Goal: Transaction & Acquisition: Purchase product/service

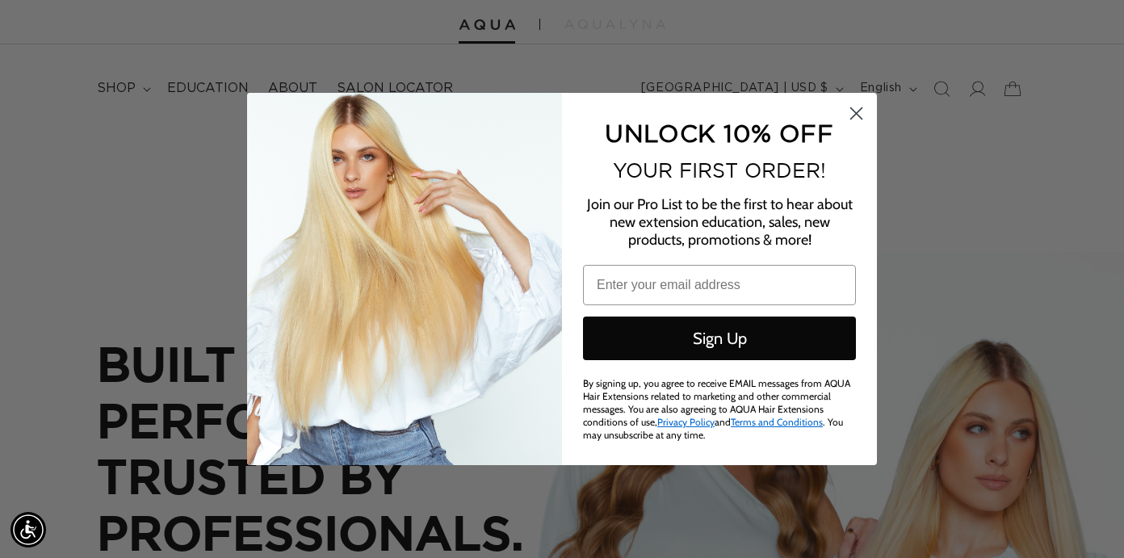
click at [862, 113] on icon "Close dialog" at bounding box center [856, 113] width 11 height 11
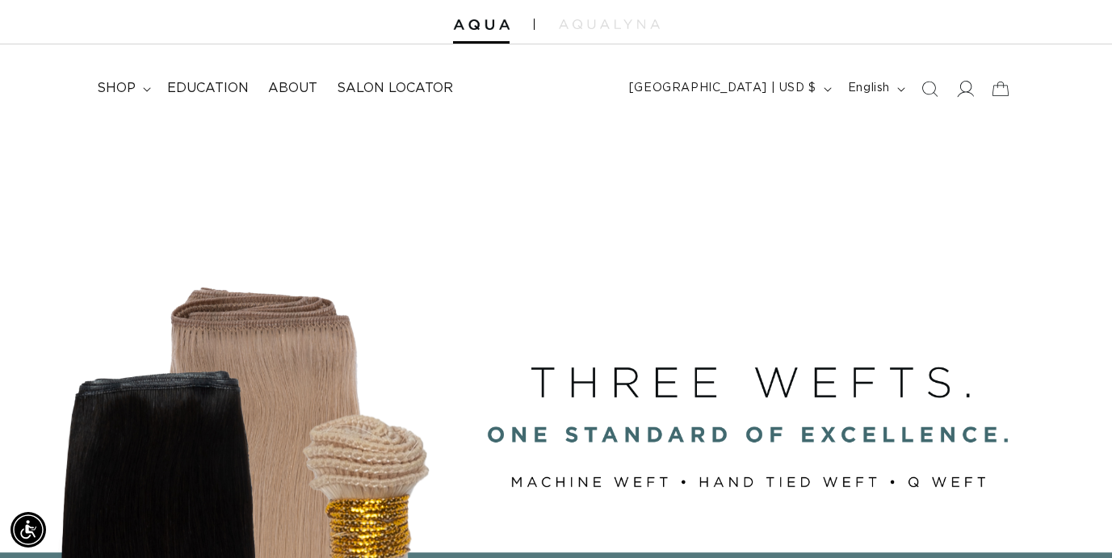
click at [968, 85] on icon at bounding box center [964, 88] width 17 height 17
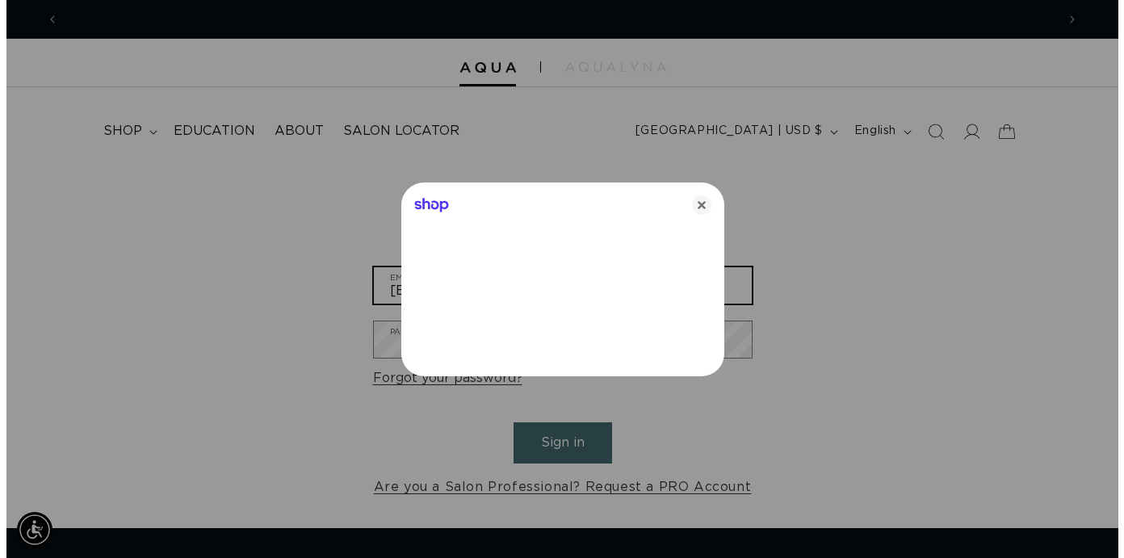
scroll to position [0, 2018]
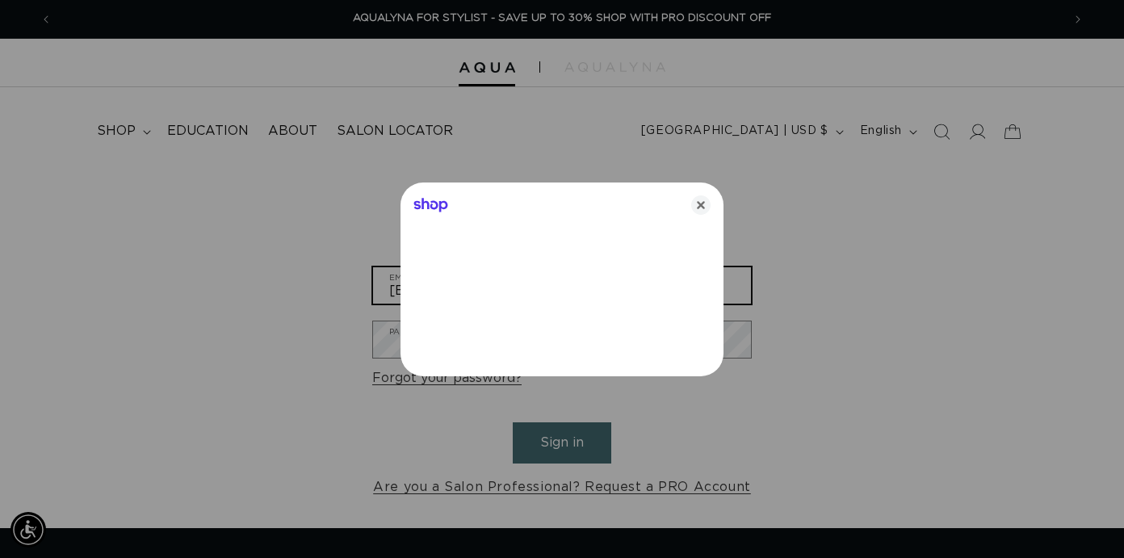
type input "mlseland@mwt.net"
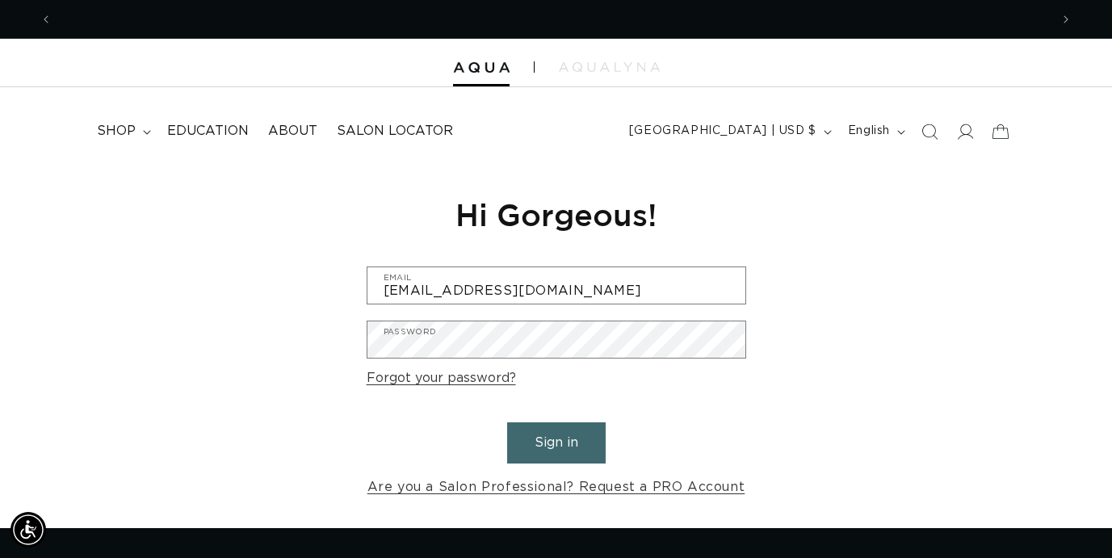
scroll to position [0, 997]
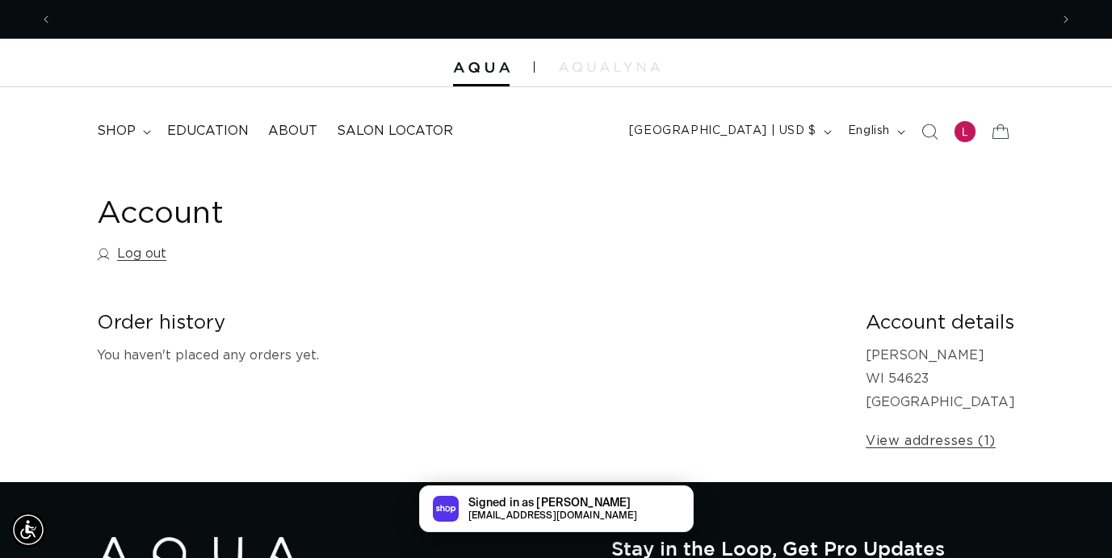
scroll to position [0, 997]
click at [129, 125] on span "shop" at bounding box center [116, 131] width 39 height 17
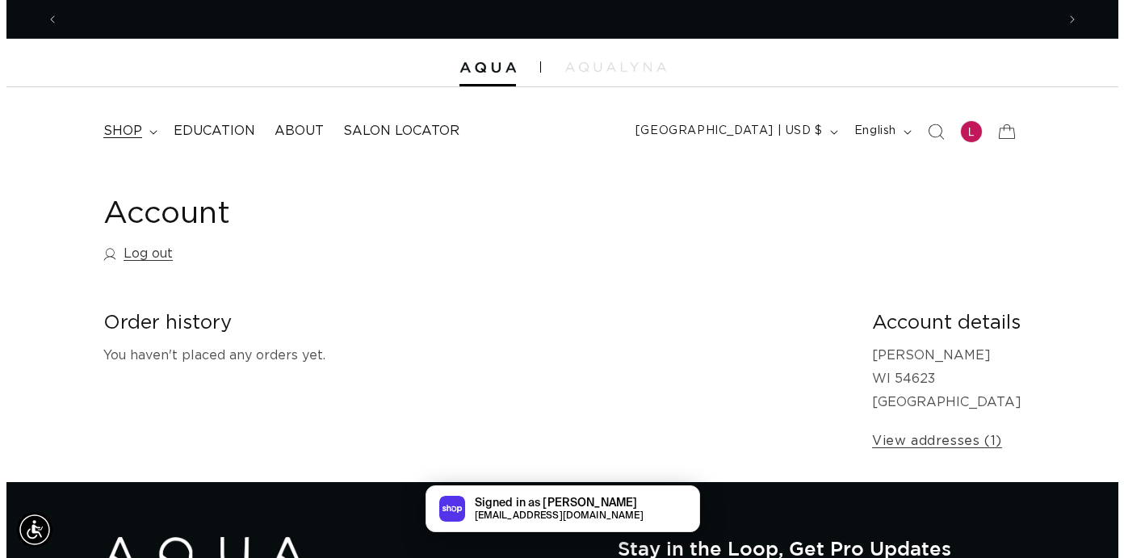
scroll to position [0, 1994]
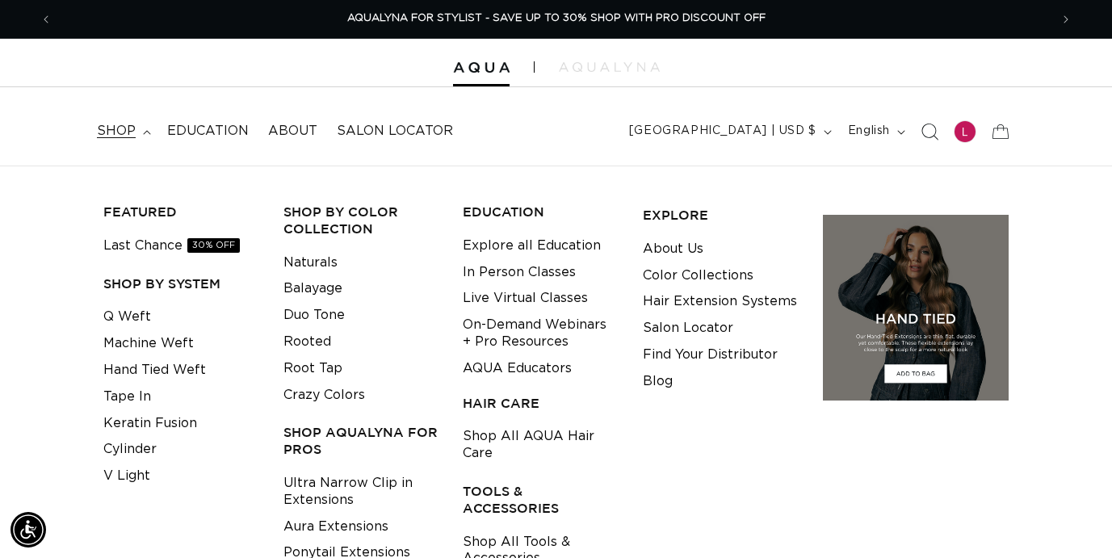
click at [929, 134] on icon "Search" at bounding box center [928, 131] width 17 height 17
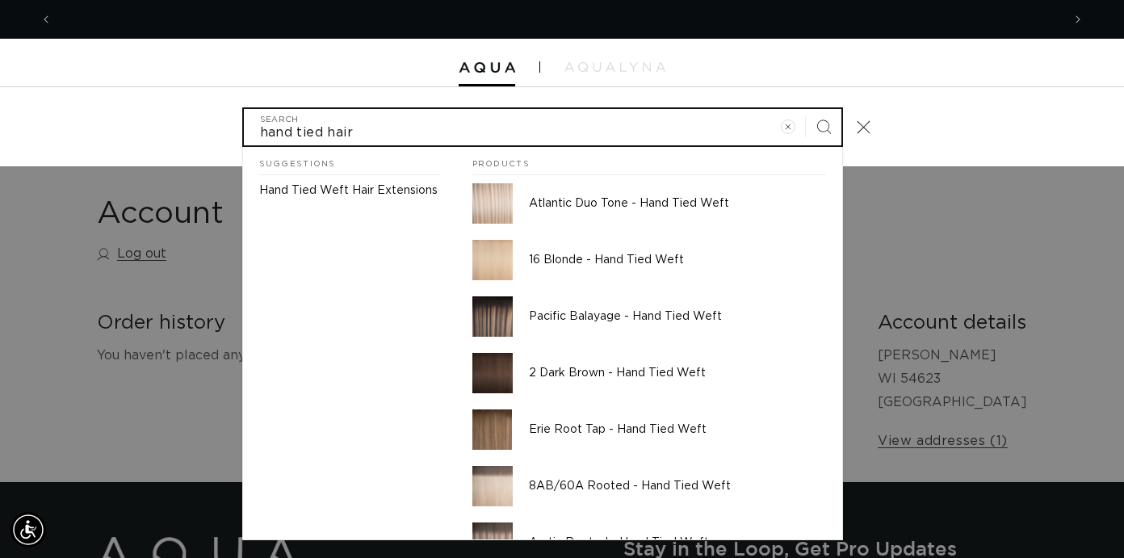
scroll to position [0, 1009]
type input "hand tied hair"
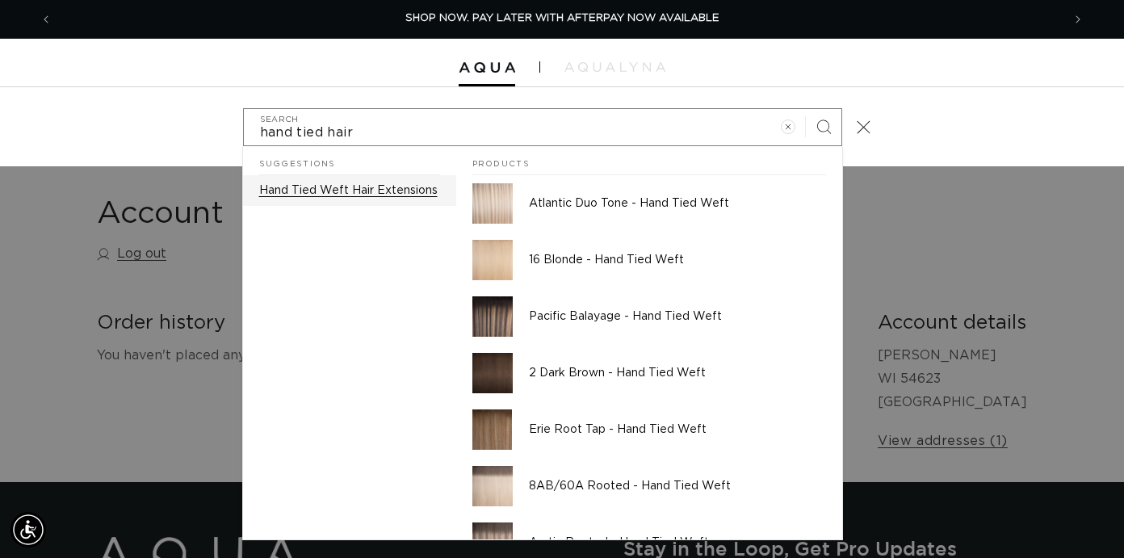
click at [395, 192] on p "Hand Tied Weft Hair Extensions" at bounding box center [348, 190] width 178 height 15
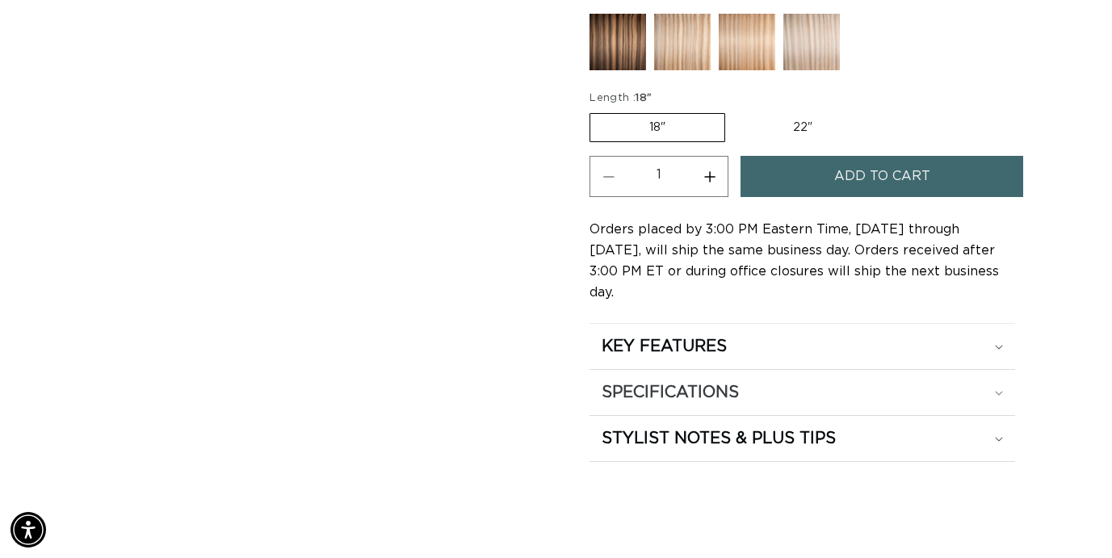
click at [735, 382] on h2 "SPECIFICATIONS" at bounding box center [669, 392] width 137 height 21
